Goal: Transaction & Acquisition: Purchase product/service

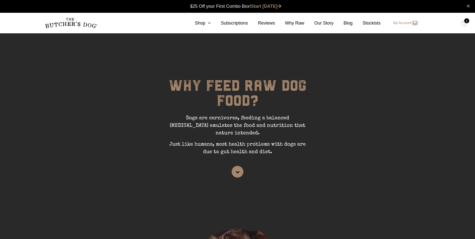
click at [467, 21] on div "2" at bounding box center [466, 20] width 5 height 5
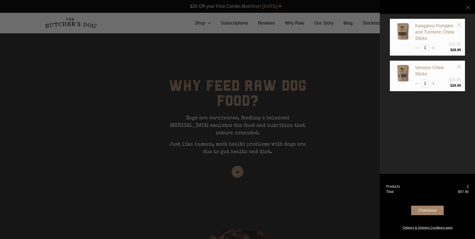
click at [438, 208] on div "Checkout" at bounding box center [427, 210] width 33 height 10
click at [429, 226] on link "*Delivery & Shipping Conditions apply" at bounding box center [427, 227] width 95 height 6
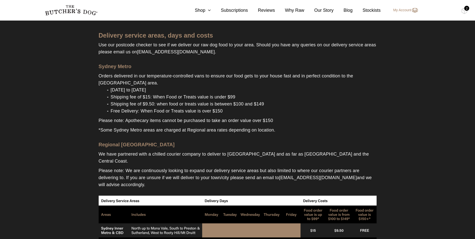
scroll to position [25, 0]
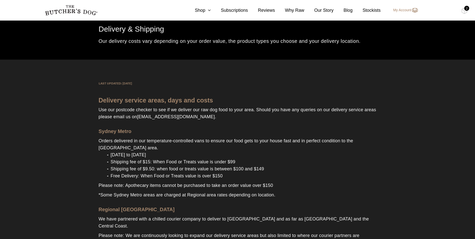
click at [467, 10] on div "2" at bounding box center [466, 8] width 5 height 5
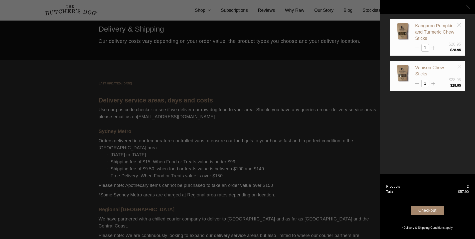
click at [422, 211] on div "Checkout" at bounding box center [427, 210] width 33 height 10
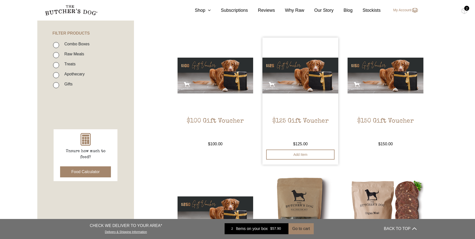
scroll to position [50, 0]
